Goal: Information Seeking & Learning: Learn about a topic

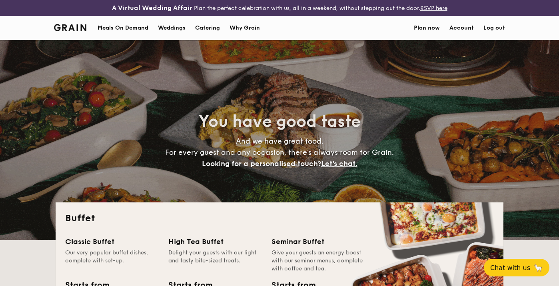
select select
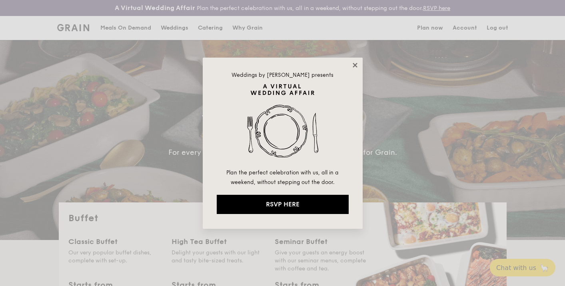
click at [354, 65] on icon at bounding box center [355, 65] width 4 height 4
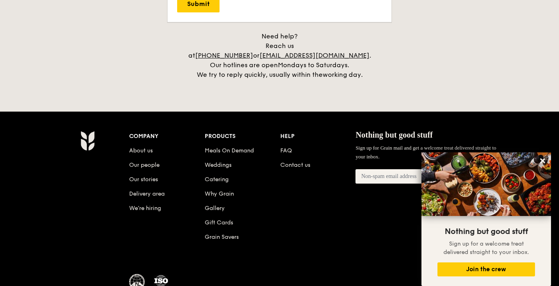
scroll to position [1736, 0]
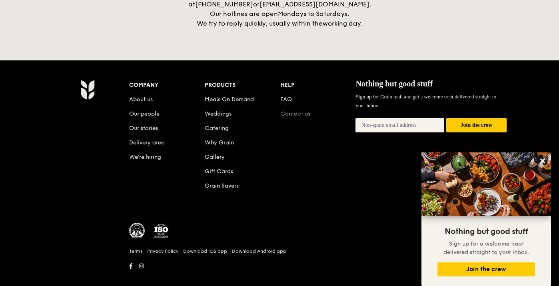
click at [291, 110] on link "Contact us" at bounding box center [295, 113] width 30 height 7
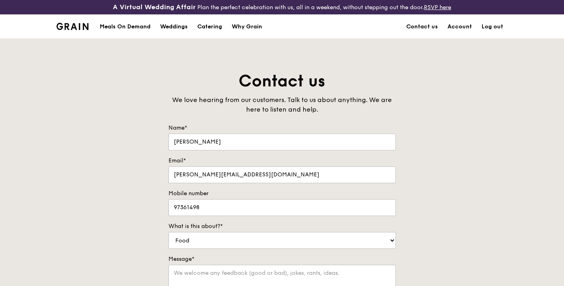
scroll to position [89, 0]
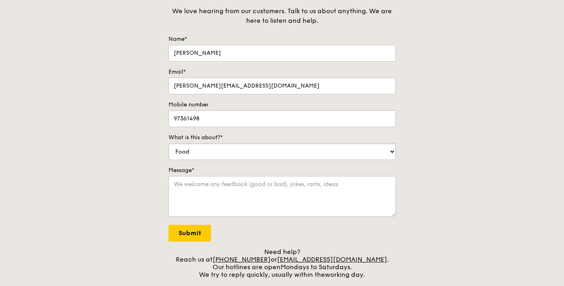
select select "Catering"
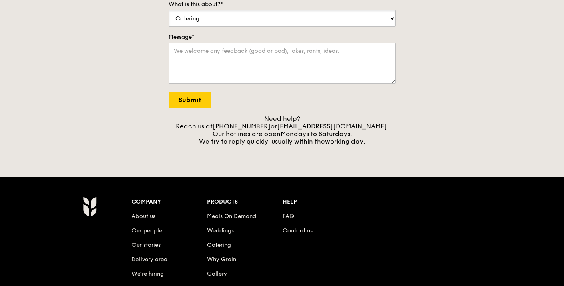
scroll to position [223, 0]
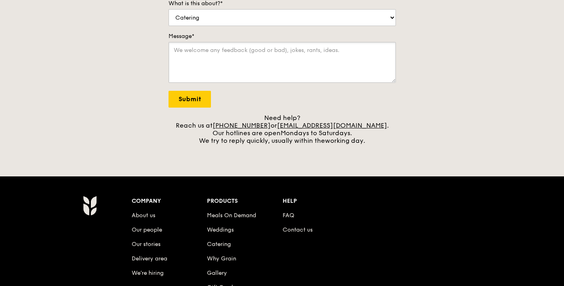
click at [181, 52] on textarea "Message*" at bounding box center [281, 62] width 227 height 41
paste textarea "Hi, I would like to enquire if lunch catering is available on 11 November at 12…"
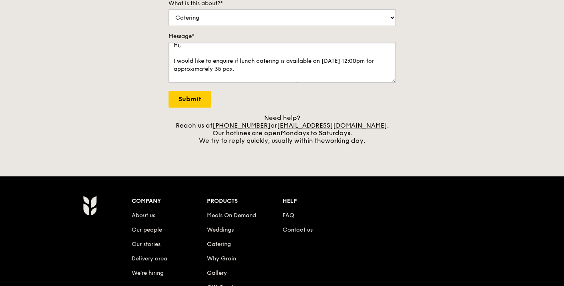
scroll to position [0, 0]
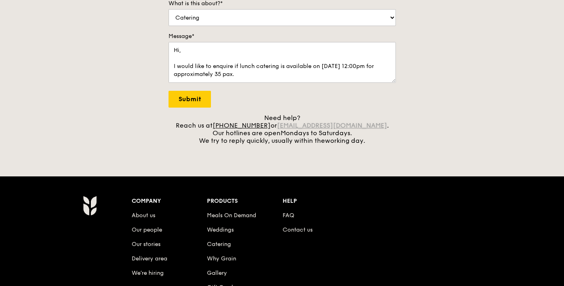
click at [321, 125] on link "[EMAIL_ADDRESS][DOMAIN_NAME]" at bounding box center [332, 126] width 110 height 8
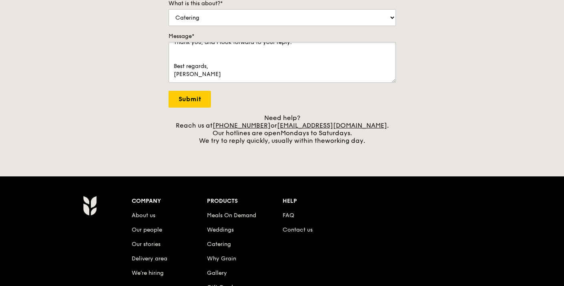
drag, startPoint x: 176, startPoint y: 50, endPoint x: 321, endPoint y: 162, distance: 183.7
click at [321, 162] on div "A Virtual Wedding Affair Plan the perfect celebration with us, all in a weekend…" at bounding box center [282, 95] width 564 height 636
type textarea "H"
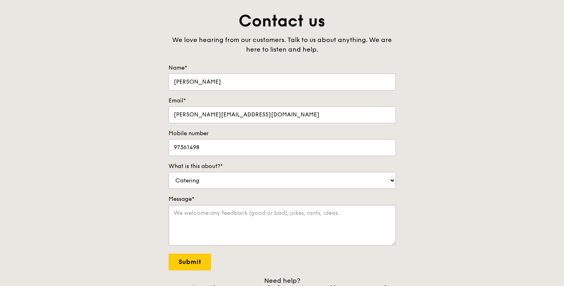
scroll to position [0, 0]
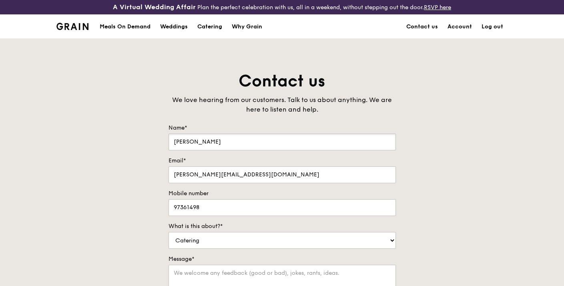
drag, startPoint x: 212, startPoint y: 138, endPoint x: 158, endPoint y: 141, distance: 54.5
click at [158, 141] on div "Contact us We love hearing from our customers. Talk to us about anything. We ar…" at bounding box center [282, 218] width 564 height 297
drag, startPoint x: 258, startPoint y: 176, endPoint x: 158, endPoint y: 171, distance: 100.1
click at [158, 171] on div "Contact us We love hearing from our customers. Talk to us about anything. We ar…" at bounding box center [282, 218] width 564 height 297
click at [153, 206] on div "Contact us We love hearing from our customers. Talk to us about anything. We ar…" at bounding box center [282, 218] width 564 height 297
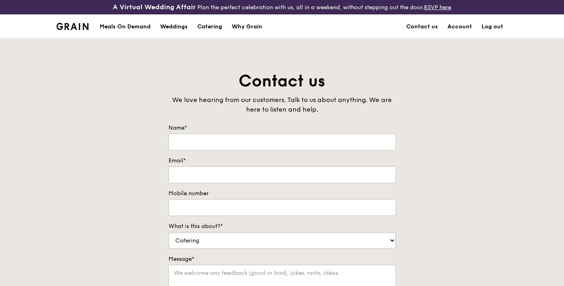
click at [166, 237] on div "Contact us We love hearing from our customers. Talk to us about anything. We ar…" at bounding box center [282, 218] width 240 height 297
click at [430, 26] on link "Contact us" at bounding box center [421, 27] width 41 height 24
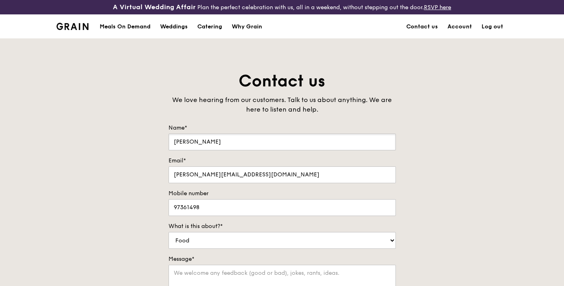
drag, startPoint x: 210, startPoint y: 138, endPoint x: 149, endPoint y: 138, distance: 60.4
click at [149, 138] on div "Contact us We love hearing from our customers. Talk to us about anything. We ar…" at bounding box center [282, 218] width 564 height 297
drag, startPoint x: 259, startPoint y: 173, endPoint x: 136, endPoint y: 170, distance: 122.9
click at [136, 170] on div "Contact us We love hearing from our customers. Talk to us about anything. We ar…" at bounding box center [282, 218] width 564 height 297
drag, startPoint x: 212, startPoint y: 212, endPoint x: 143, endPoint y: 203, distance: 69.4
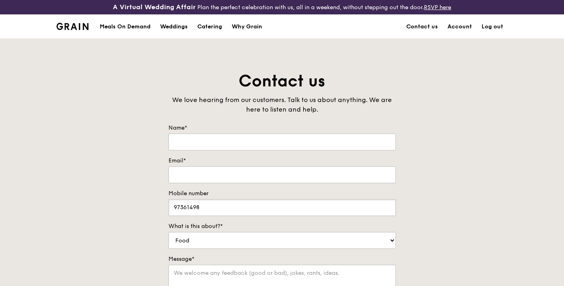
click at [143, 203] on div "Contact us We love hearing from our customers. Talk to us about anything. We ar…" at bounding box center [282, 218] width 564 height 297
click at [166, 237] on div "Contact us We love hearing from our customers. Talk to us about anything. We ar…" at bounding box center [282, 218] width 240 height 297
drag, startPoint x: 468, startPoint y: 209, endPoint x: 478, endPoint y: 208, distance: 9.3
click at [478, 208] on div "Contact us We love hearing from our customers. Talk to us about anything. We ar…" at bounding box center [282, 218] width 564 height 297
click at [210, 28] on div "Catering" at bounding box center [209, 27] width 25 height 24
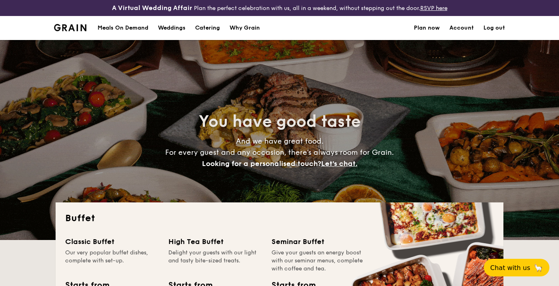
select select
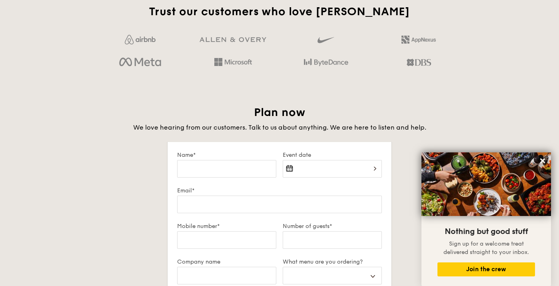
scroll to position [1291, 0]
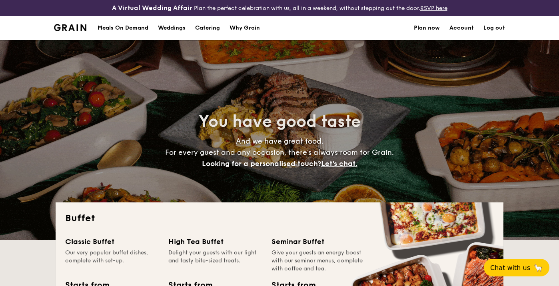
select select
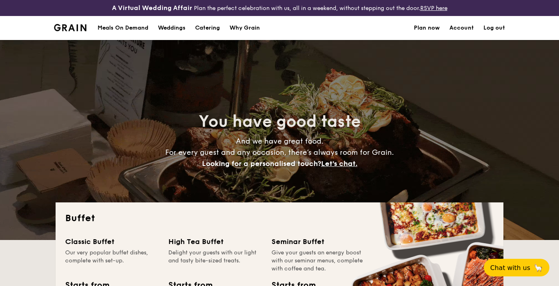
click at [208, 28] on h1 "Catering" at bounding box center [207, 28] width 25 height 24
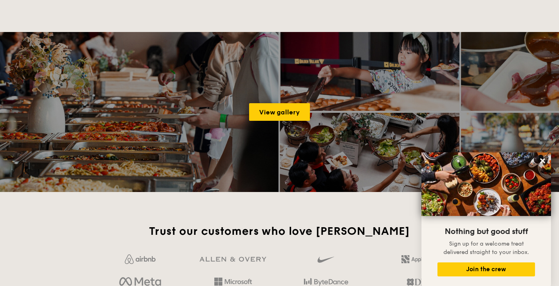
scroll to position [1157, 0]
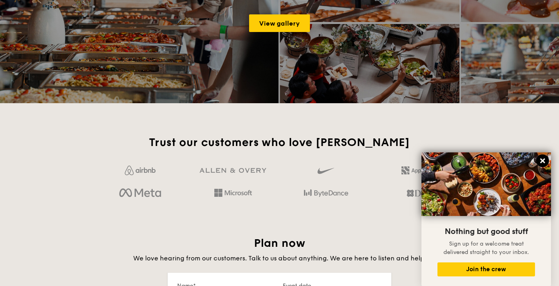
click at [543, 160] on icon at bounding box center [542, 160] width 5 height 5
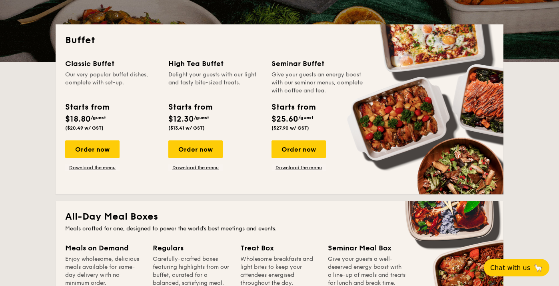
scroll to position [0, 0]
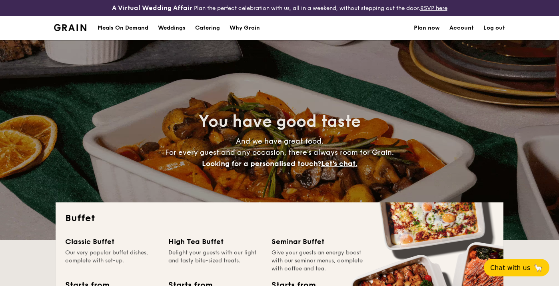
click at [210, 28] on h1 "Catering" at bounding box center [207, 28] width 25 height 24
click at [211, 27] on h1 "Catering" at bounding box center [207, 28] width 25 height 24
click at [128, 29] on div "Meals On Demand" at bounding box center [123, 28] width 51 height 24
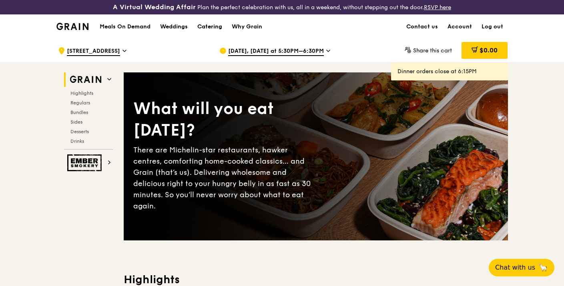
click at [210, 26] on div "Catering" at bounding box center [209, 27] width 25 height 24
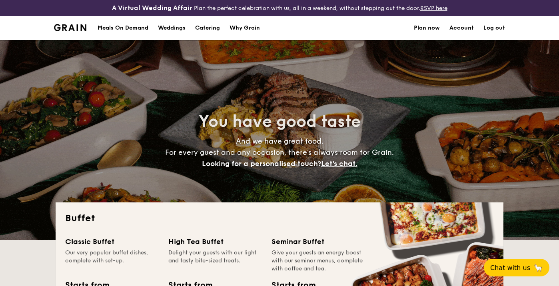
select select
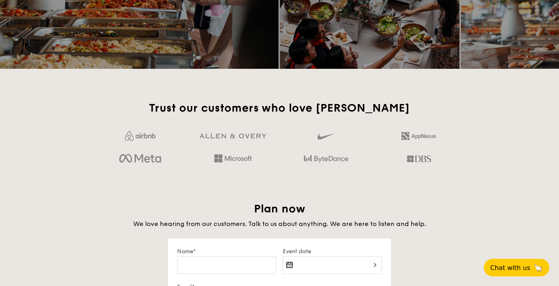
scroll to position [1068, 0]
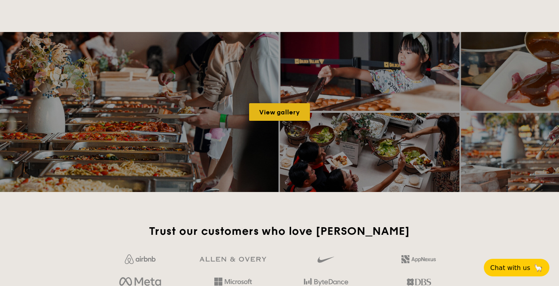
click at [279, 115] on link "View gallery" at bounding box center [279, 112] width 61 height 18
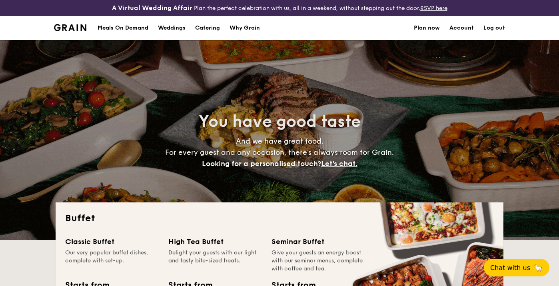
select select
click at [211, 28] on h1 "Catering" at bounding box center [207, 28] width 25 height 24
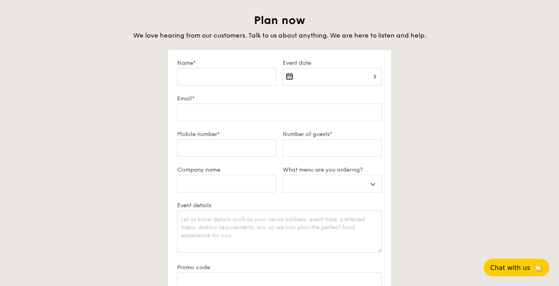
scroll to position [1335, 0]
